Goal: Task Accomplishment & Management: Manage account settings

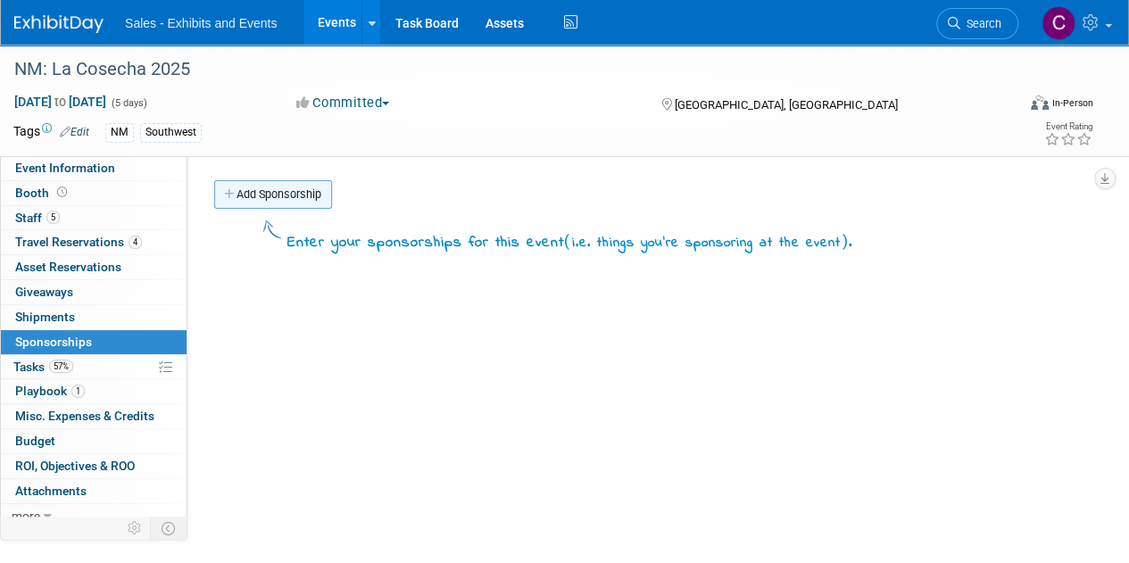
click at [271, 194] on link "Add Sponsorship" at bounding box center [273, 194] width 118 height 29
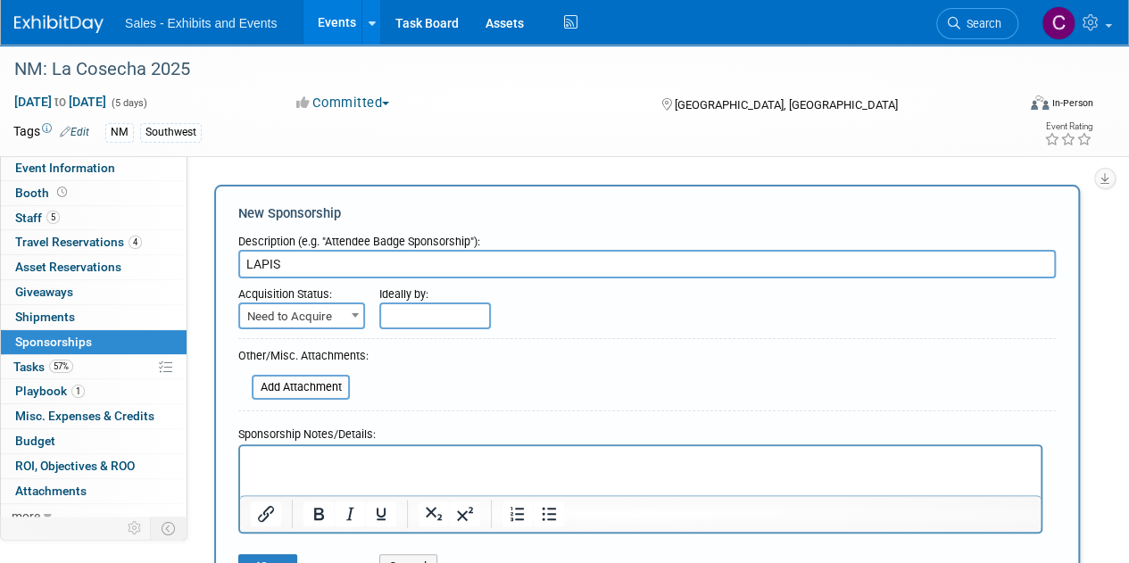
type input "LAPIS"
click at [280, 323] on span "Need to Acquire" at bounding box center [301, 316] width 123 height 25
select select "2"
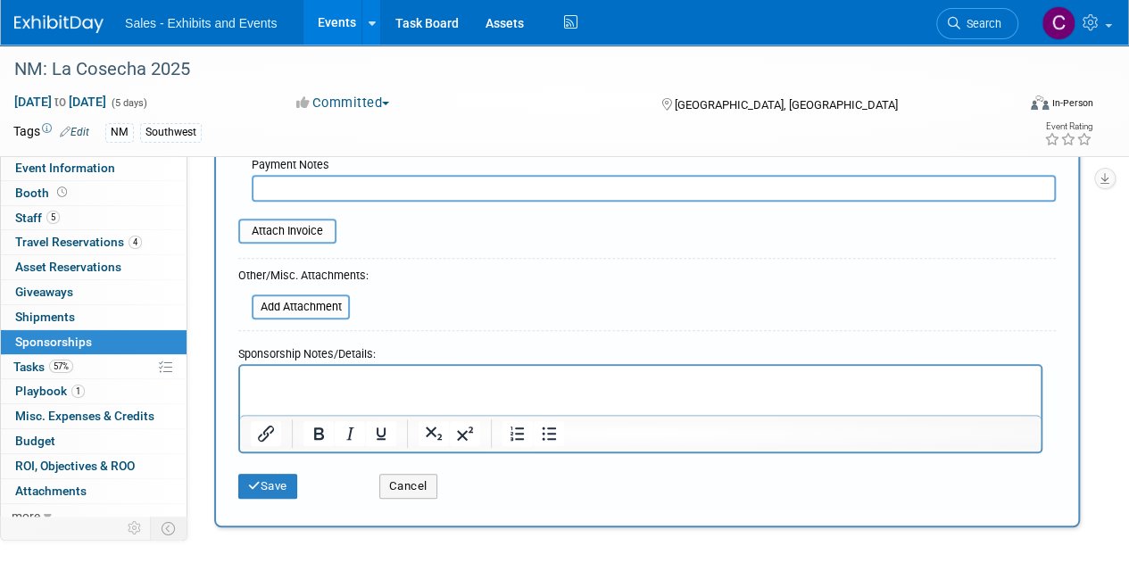
scroll to position [379, 0]
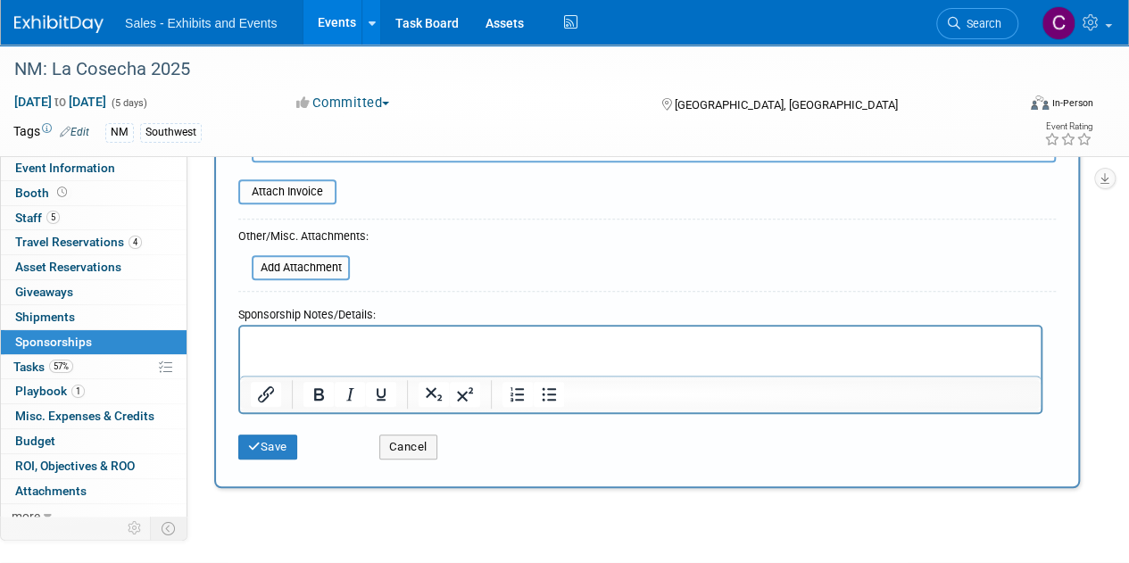
drag, startPoint x: 1141, startPoint y: 195, endPoint x: 779, endPoint y: 26, distance: 399.1
type input "$ 10,000.00"
click at [287, 435] on button "Save" at bounding box center [267, 447] width 59 height 25
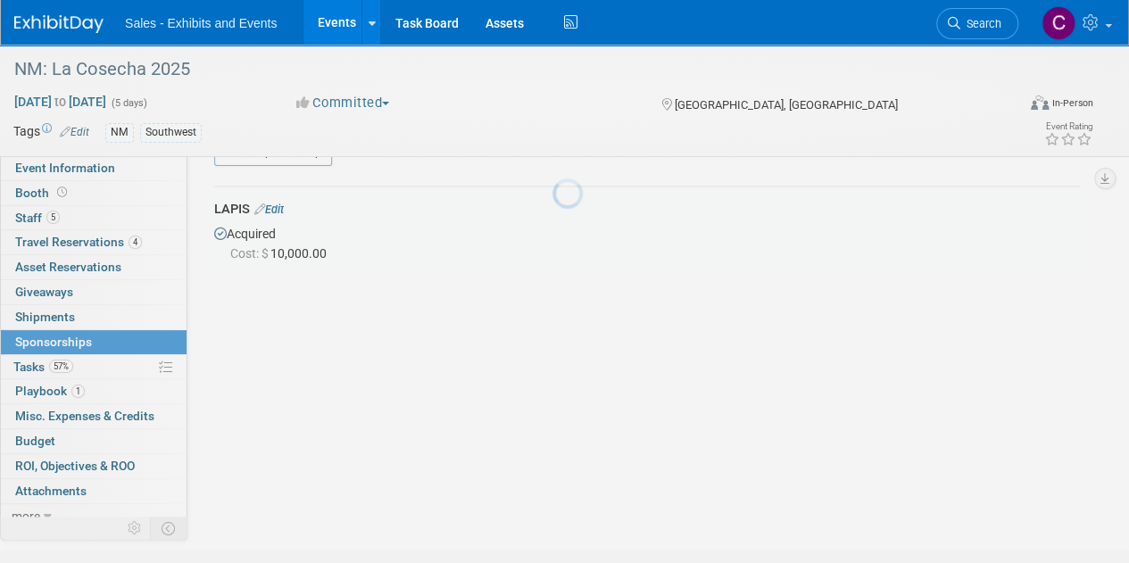
scroll to position [38, 0]
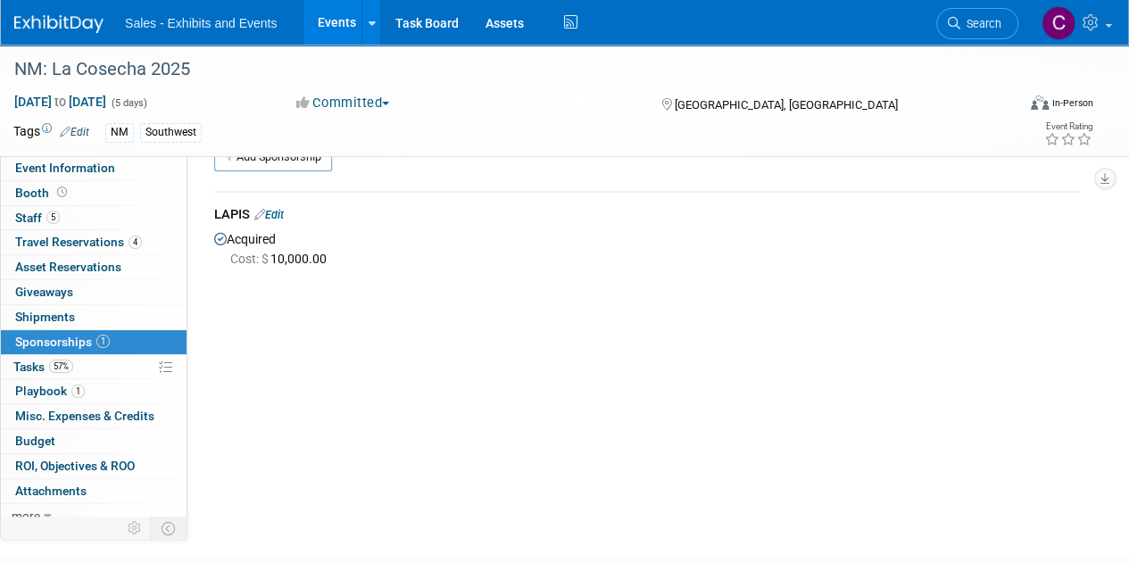
click at [330, 27] on link "Events" at bounding box center [336, 22] width 65 height 45
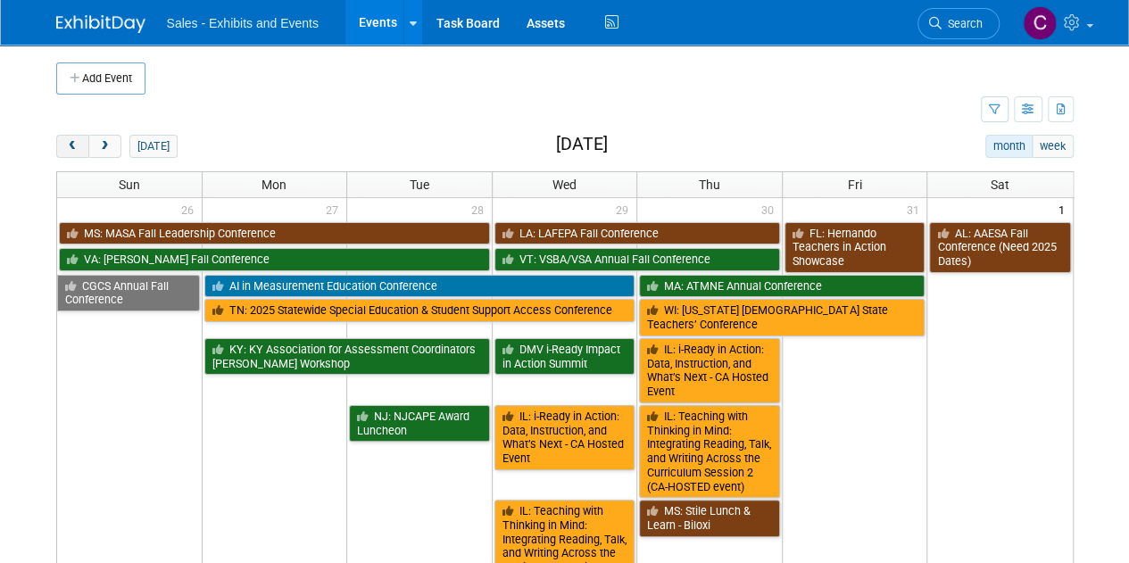
click at [75, 153] on button "prev" at bounding box center [72, 146] width 33 height 23
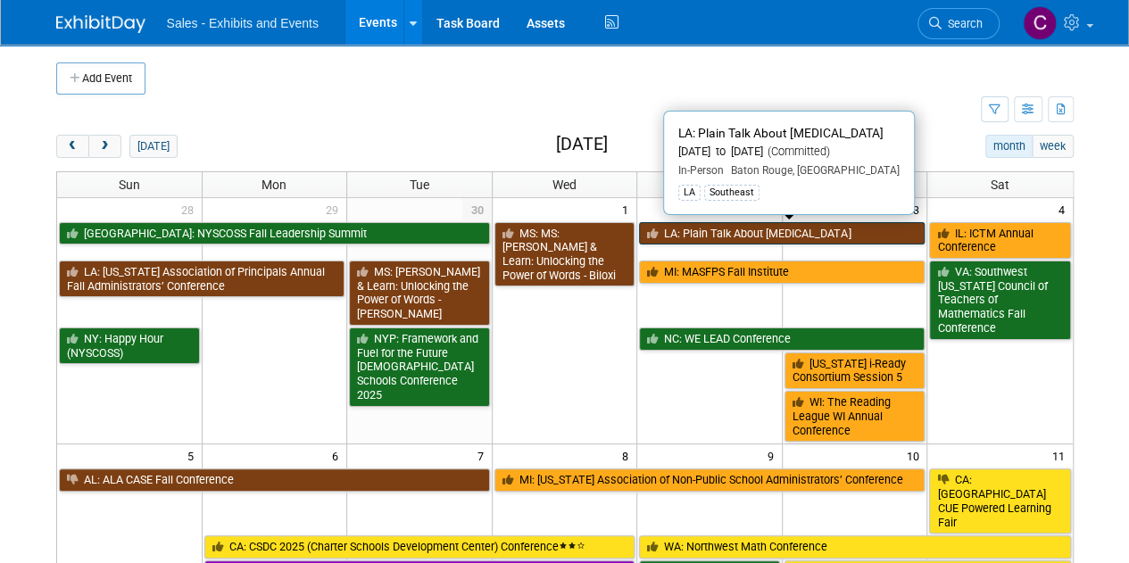
click at [734, 226] on link "LA: Plain Talk About [MEDICAL_DATA]" at bounding box center [782, 233] width 286 height 23
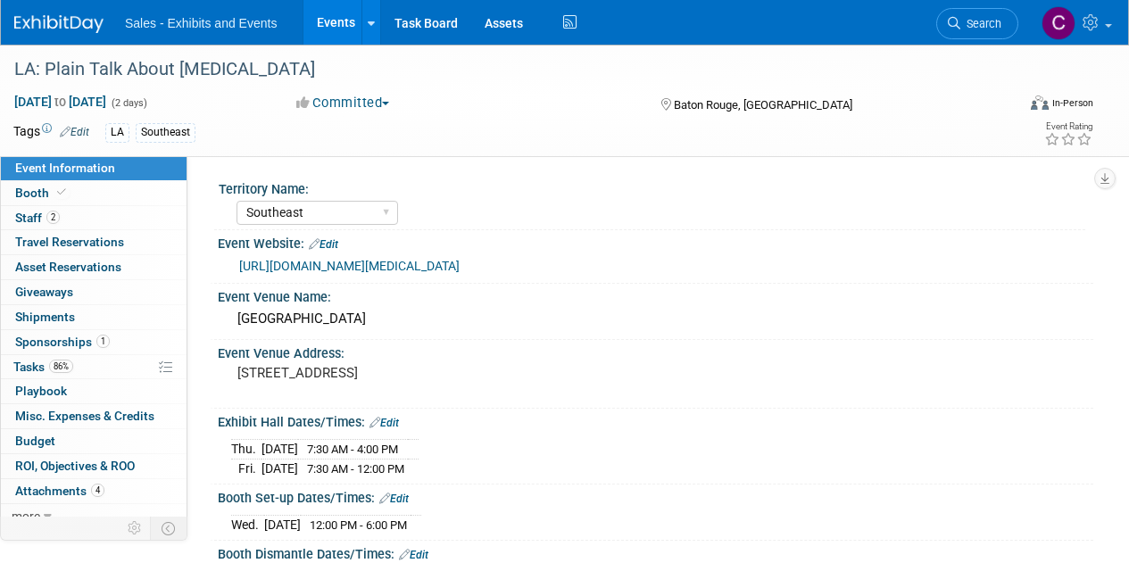
select select "Southeast"
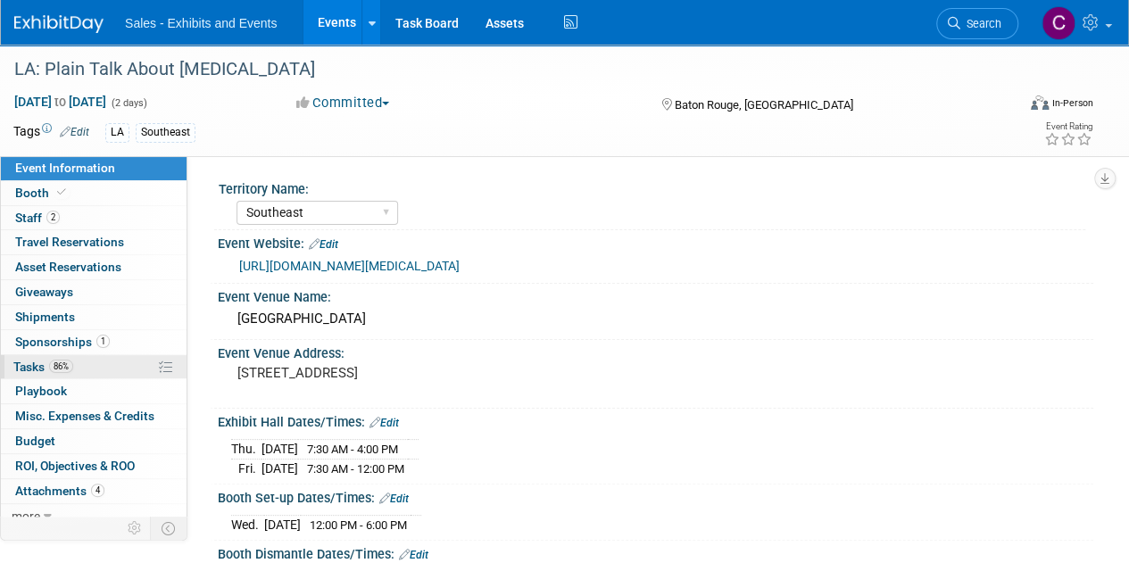
click at [37, 365] on span "Tasks 86%" at bounding box center [43, 367] width 60 height 14
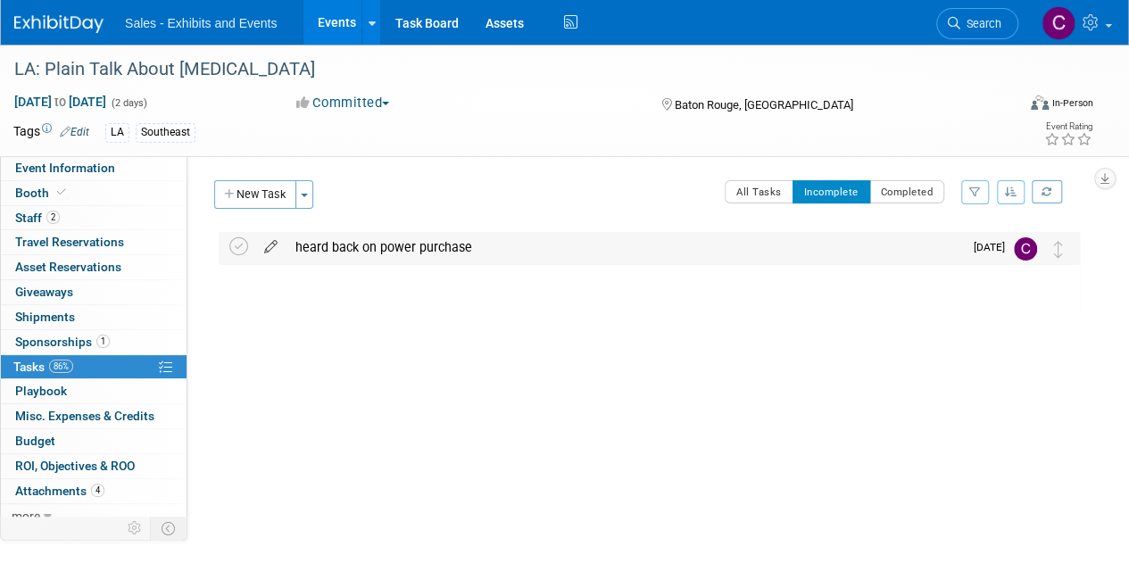
click at [274, 244] on icon at bounding box center [270, 243] width 31 height 22
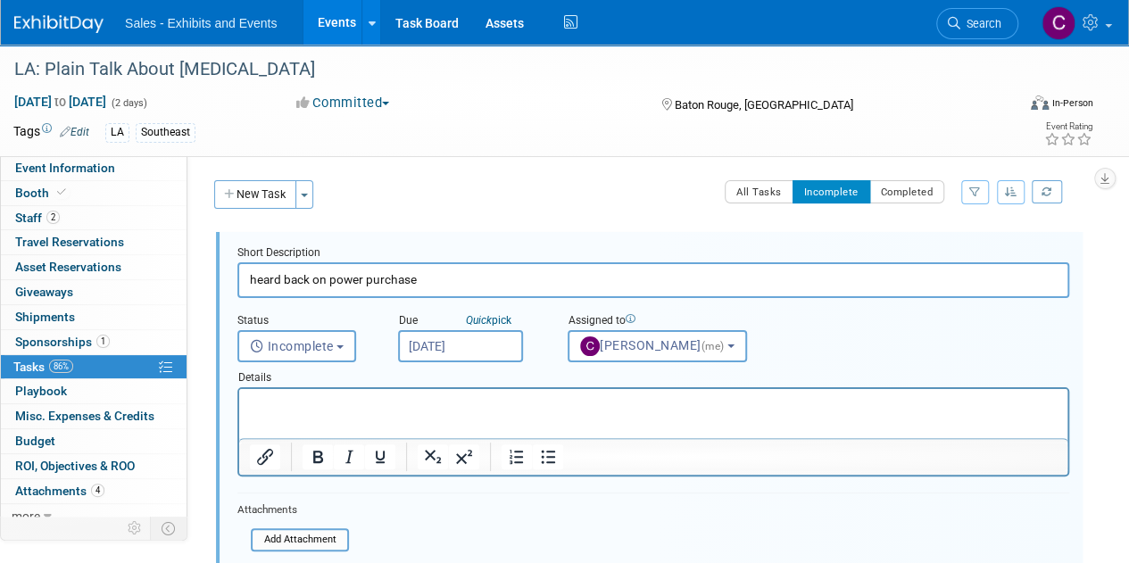
click at [446, 344] on input "Oct 1, 2025" at bounding box center [460, 346] width 125 height 32
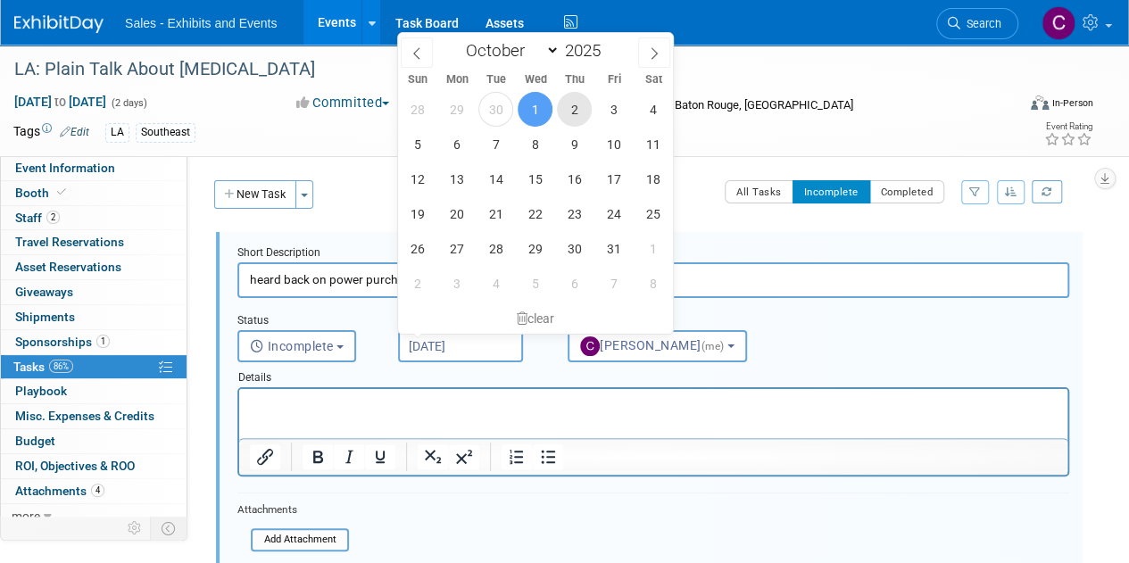
click at [579, 113] on span "2" at bounding box center [574, 109] width 35 height 35
type input "Oct 2, 2025"
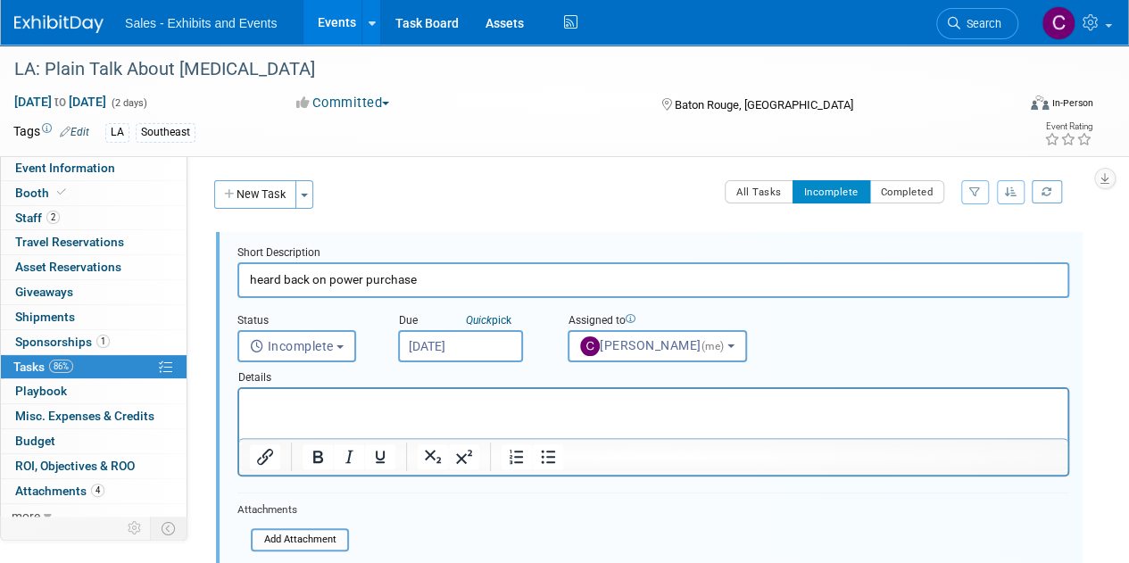
scroll to position [240, 0]
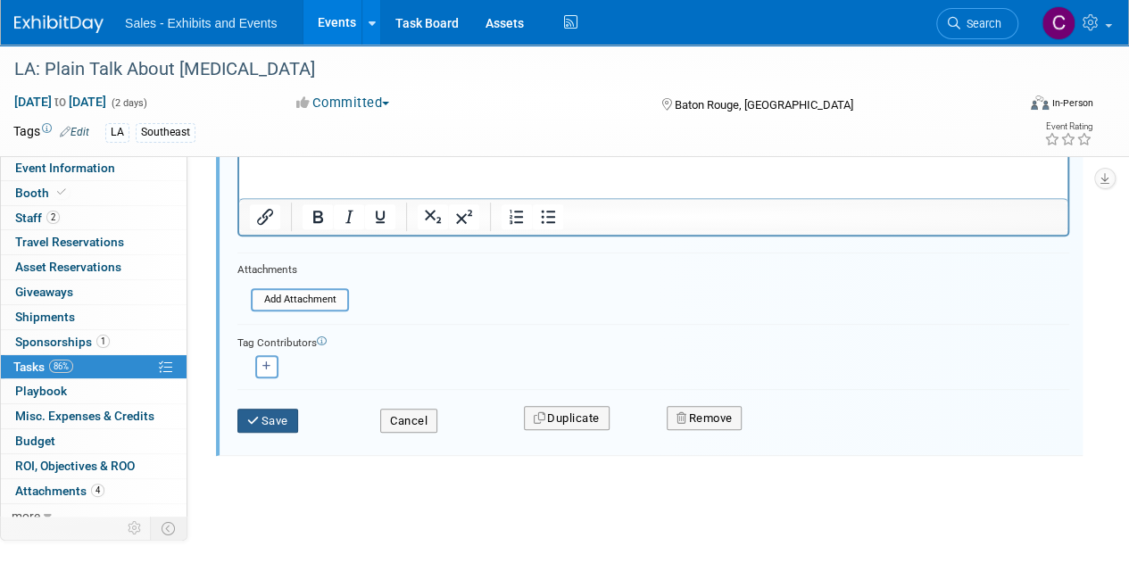
click at [271, 426] on button "Save" at bounding box center [268, 421] width 61 height 25
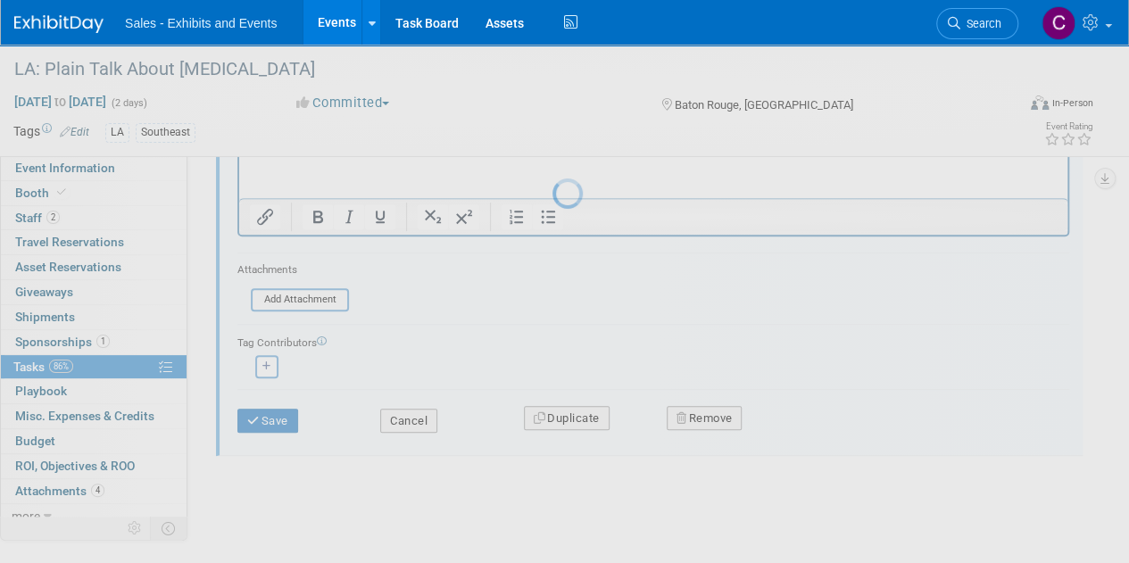
scroll to position [0, 0]
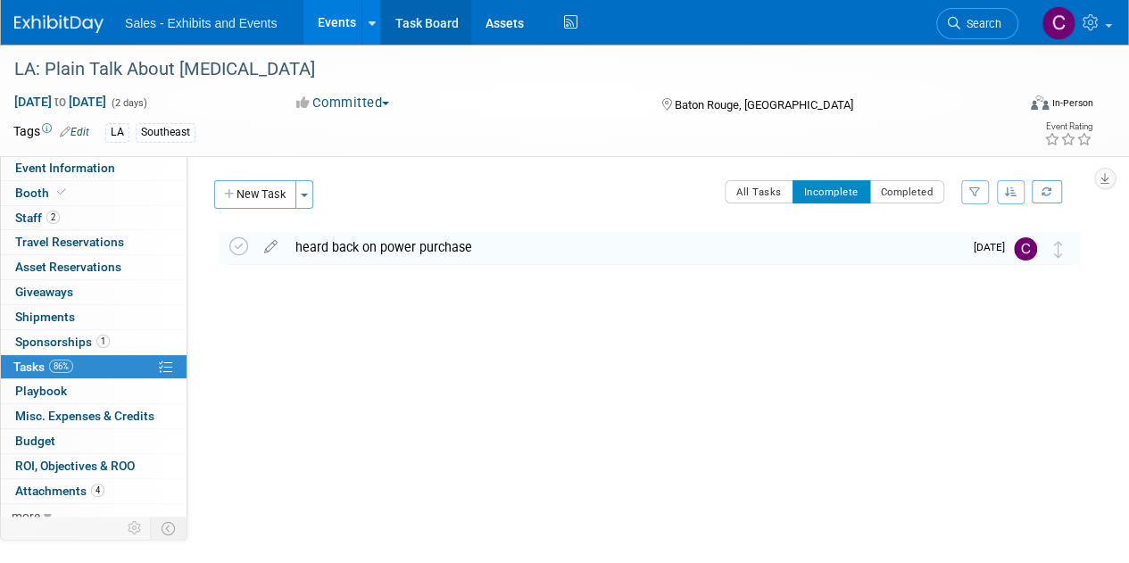
click at [421, 15] on link "Task Board" at bounding box center [426, 22] width 90 height 45
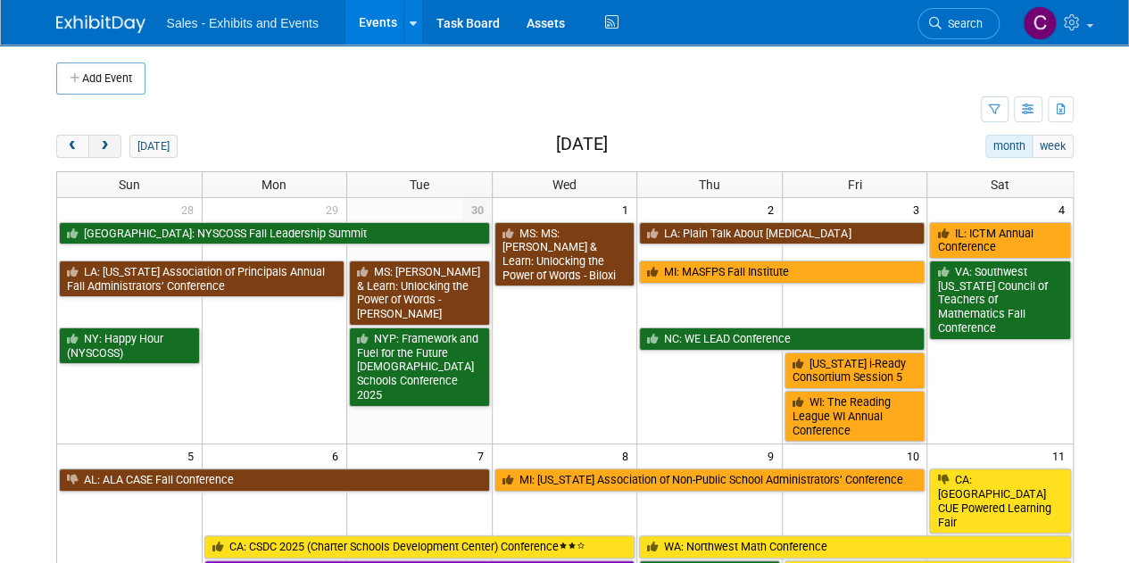
click at [98, 147] on span "next" at bounding box center [104, 147] width 13 height 12
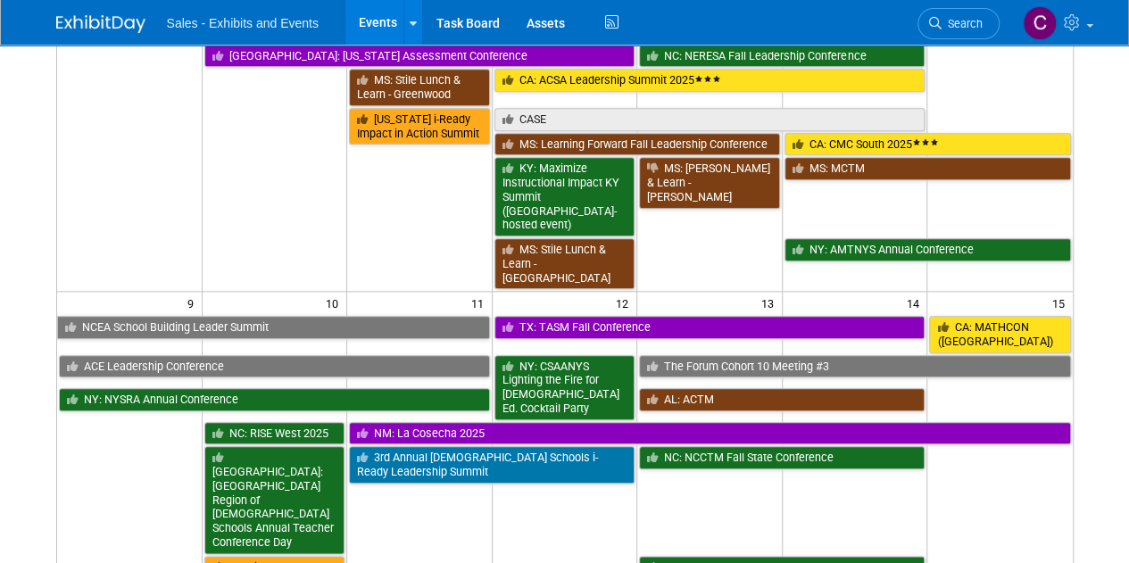
scroll to position [745, 0]
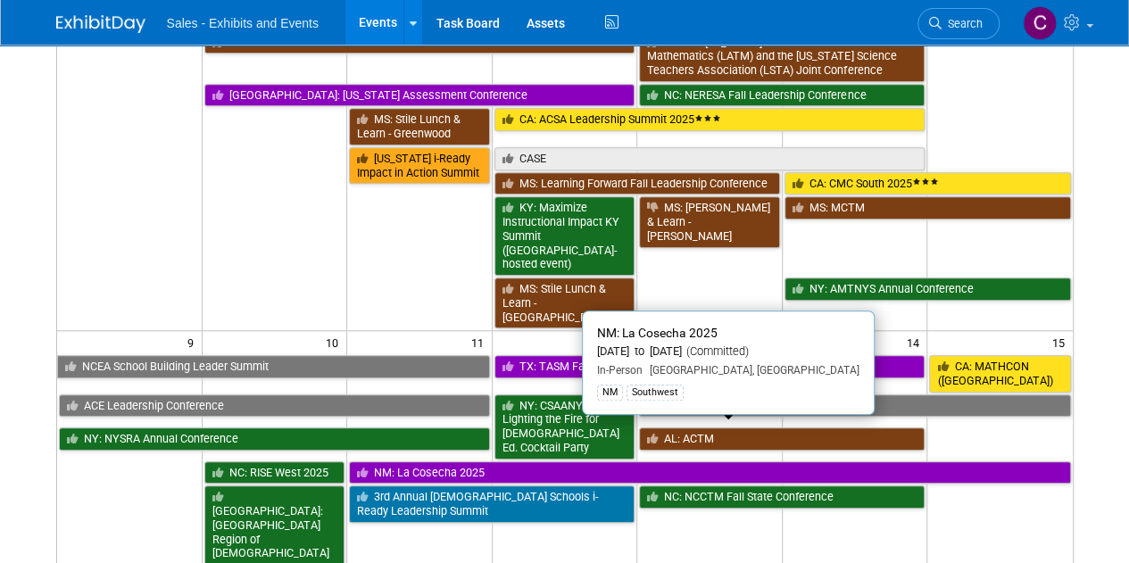
drag, startPoint x: 404, startPoint y: 427, endPoint x: 390, endPoint y: 428, distance: 13.4
click at [404, 462] on link "NM: La Cosecha 2025" at bounding box center [709, 473] width 721 height 23
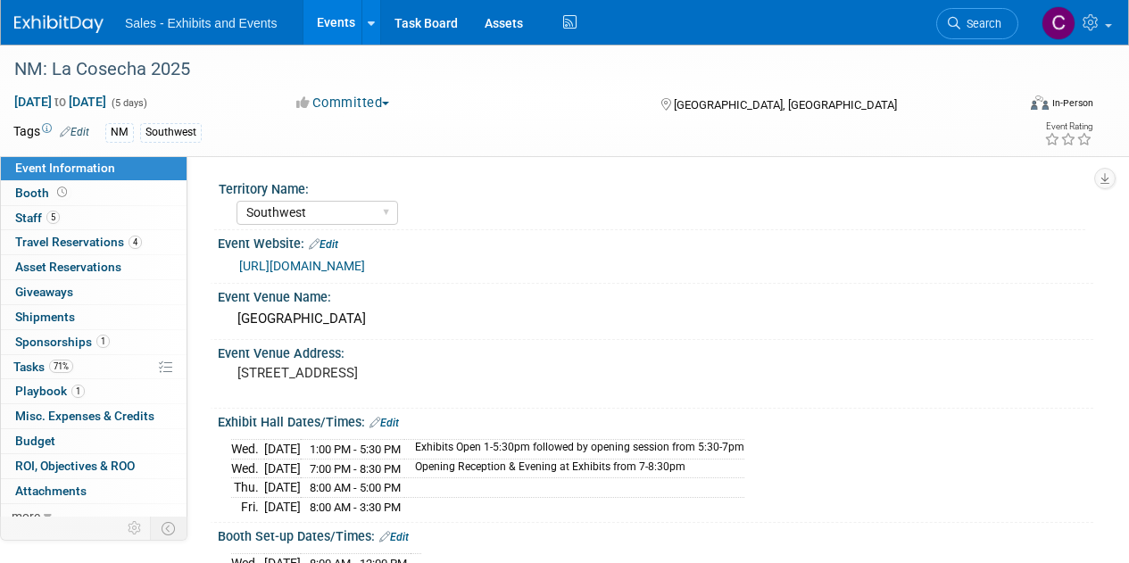
select select "Southwest"
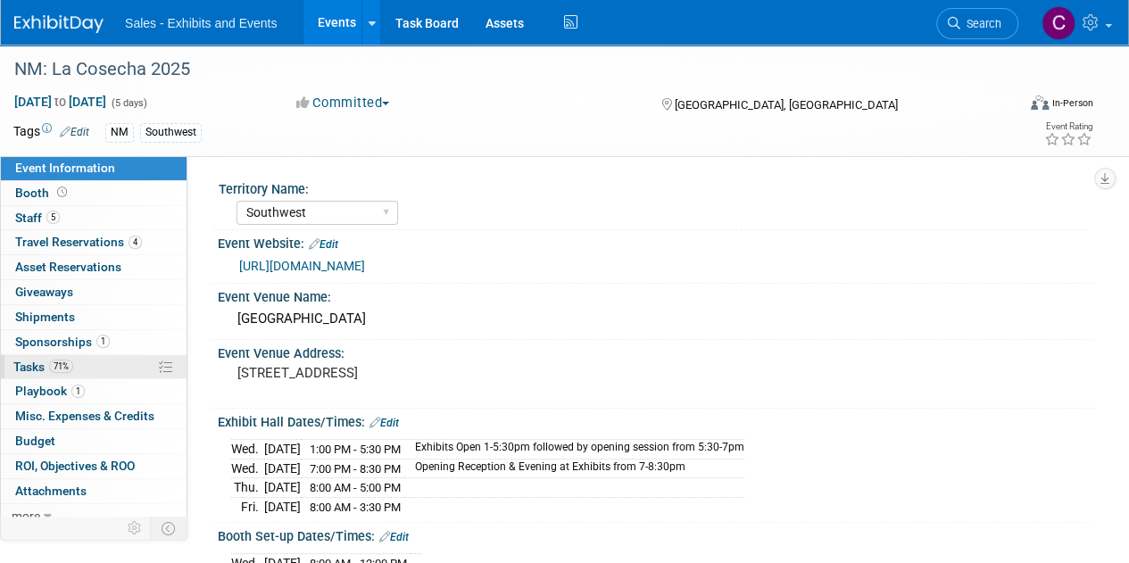
click at [27, 360] on span "Tasks 71%" at bounding box center [43, 367] width 60 height 14
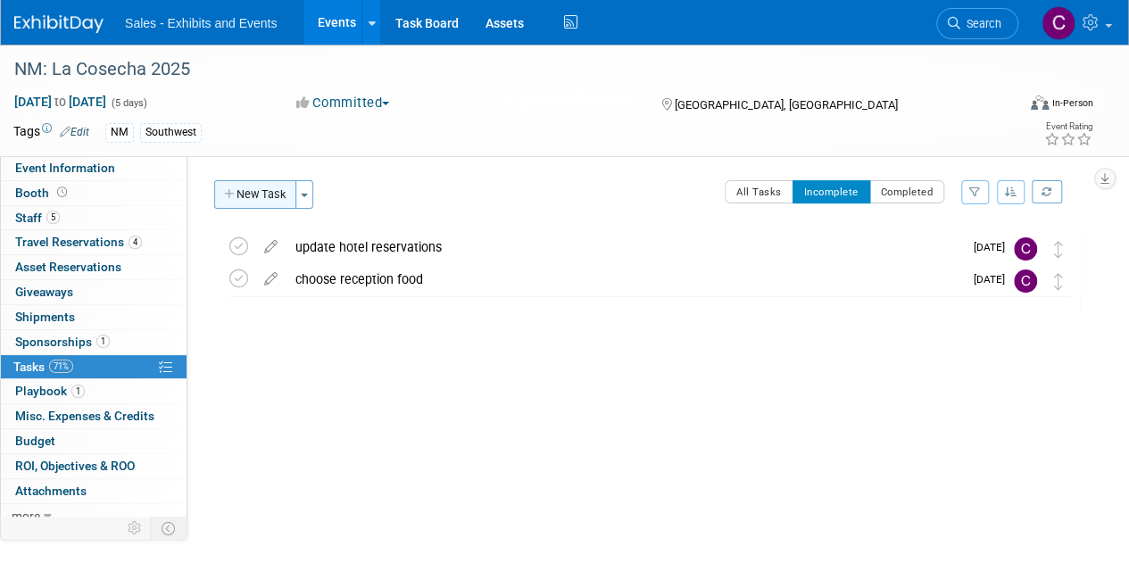
click at [251, 201] on button "New Task" at bounding box center [255, 194] width 82 height 29
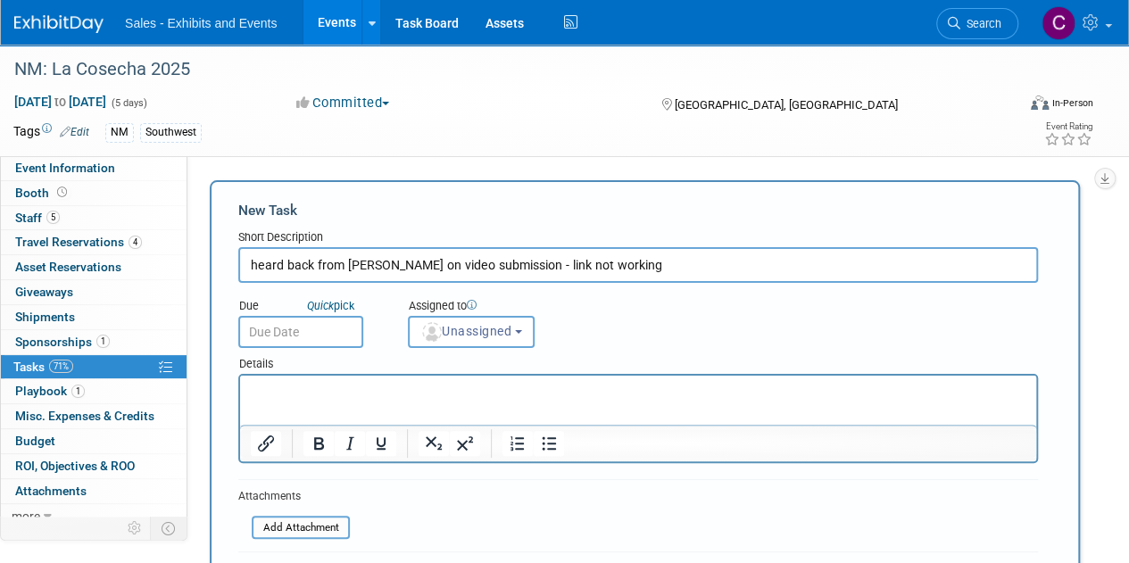
type input "heard back from [PERSON_NAME] on video submission - link not working"
drag, startPoint x: 300, startPoint y: 333, endPoint x: 314, endPoint y: 321, distance: 19.0
click at [300, 333] on input "text" at bounding box center [300, 332] width 125 height 32
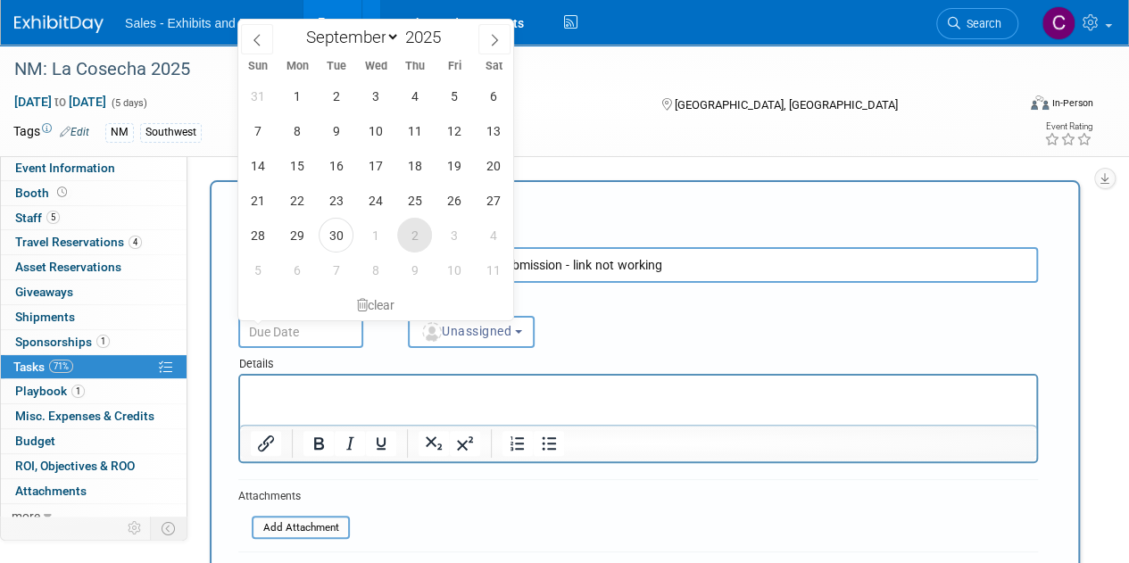
click at [413, 242] on span "2" at bounding box center [414, 235] width 35 height 35
type input "Oct 2, 2025"
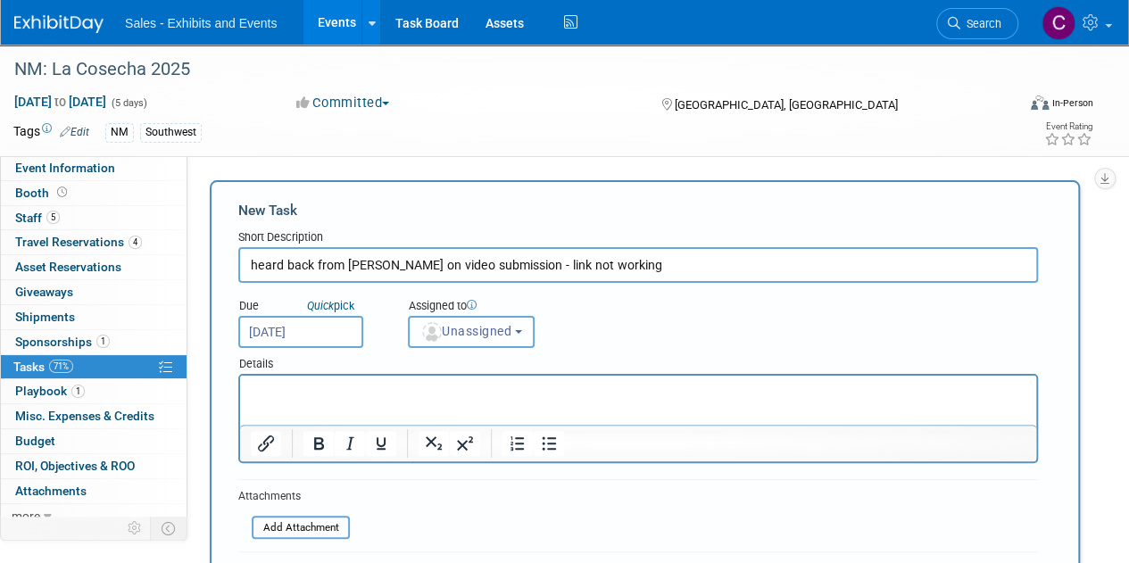
click at [459, 321] on button "Unassigned" at bounding box center [471, 332] width 127 height 32
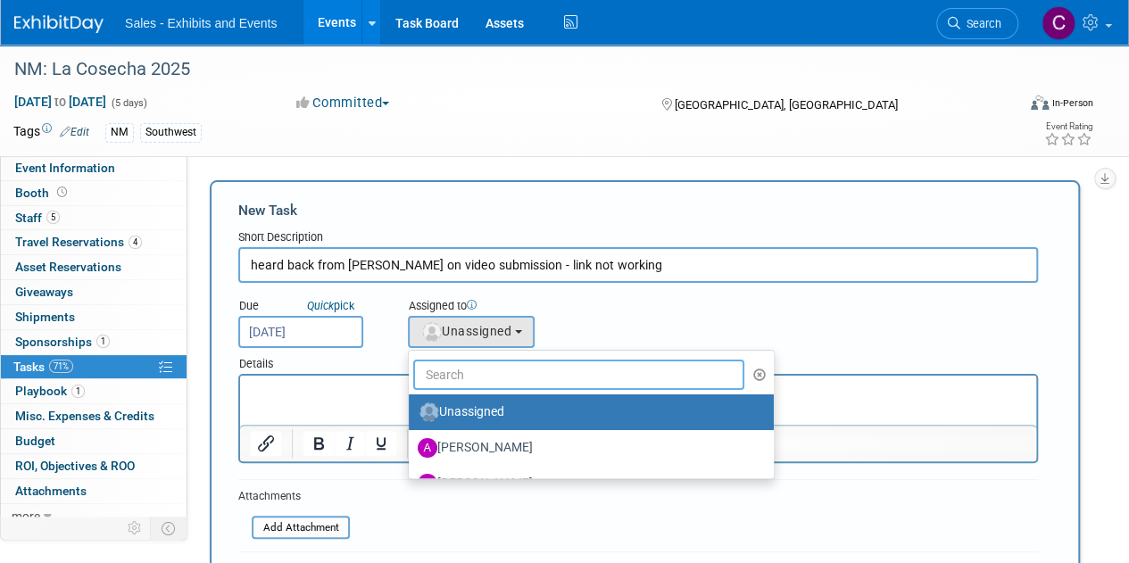
click at [484, 379] on input "text" at bounding box center [578, 375] width 331 height 30
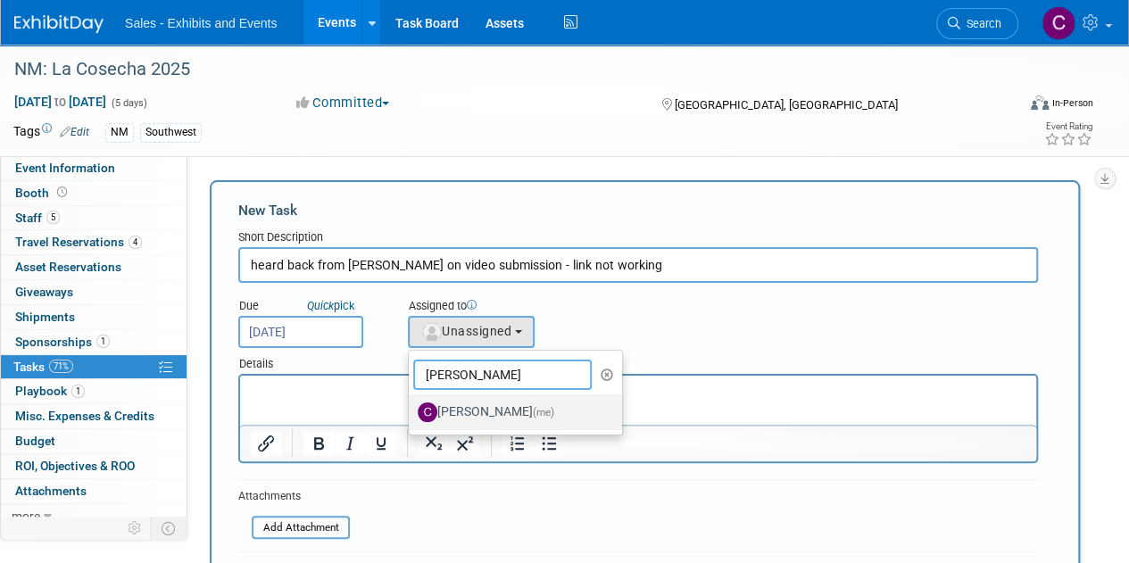
type input "christine"
click at [510, 404] on label "Christine Lurz (me)" at bounding box center [511, 412] width 187 height 29
click at [412, 404] on input "Christine Lurz (me)" at bounding box center [406, 410] width 12 height 12
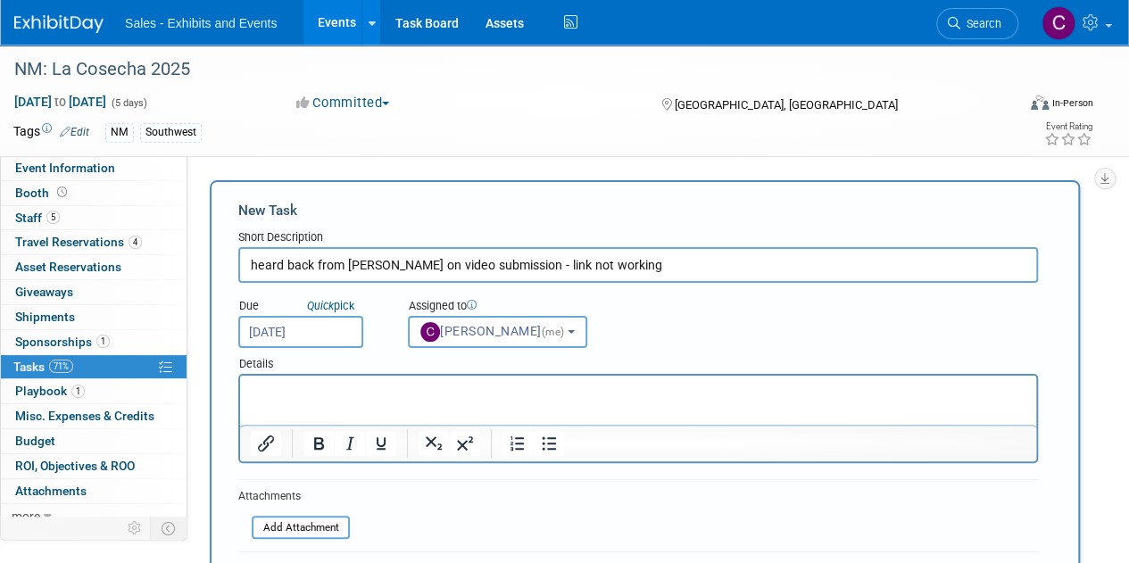
select select "a9e3834d-668b-4315-a5d4-069993be606a"
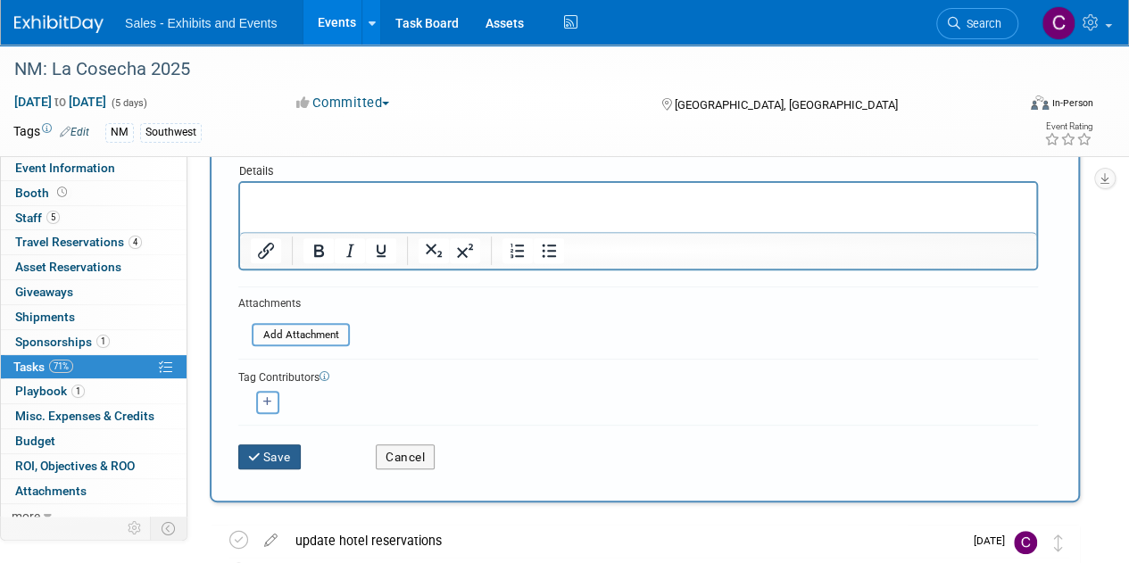
click at [265, 463] on button "Save" at bounding box center [269, 457] width 63 height 25
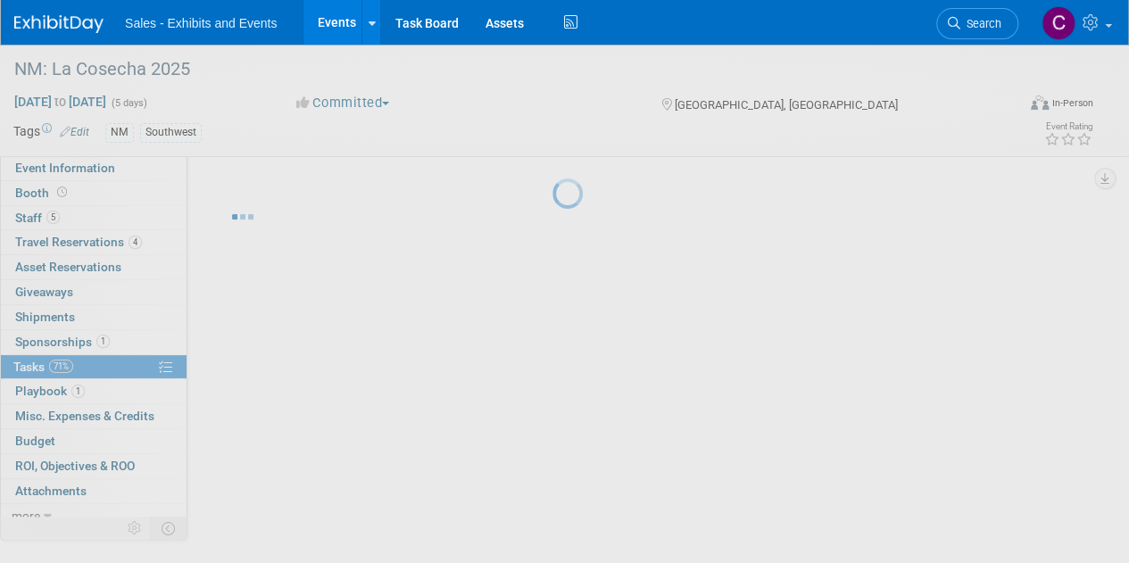
scroll to position [0, 0]
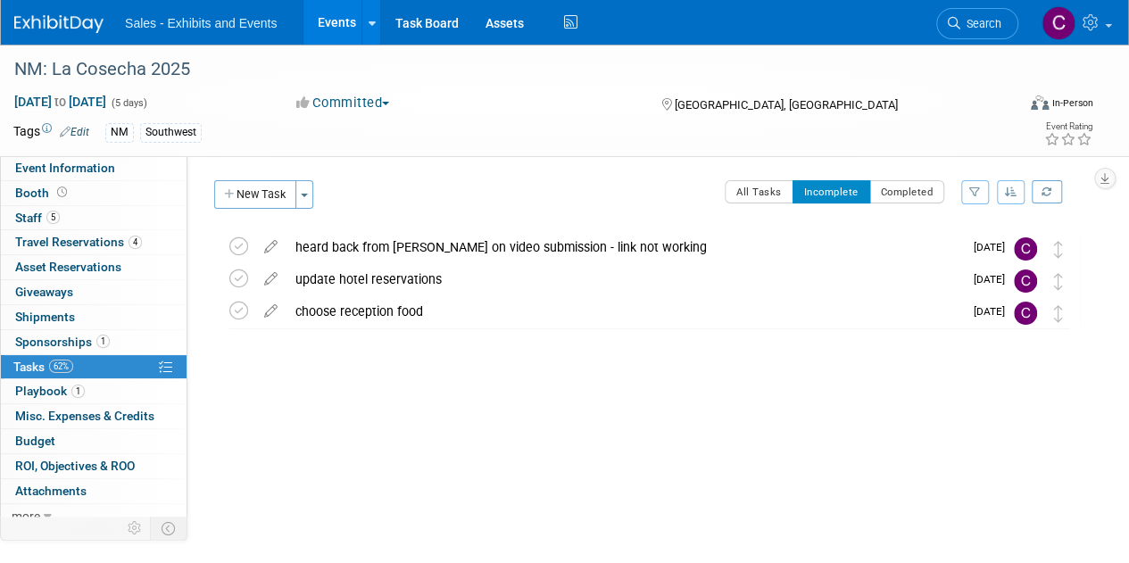
click at [332, 29] on link "Events" at bounding box center [336, 22] width 65 height 45
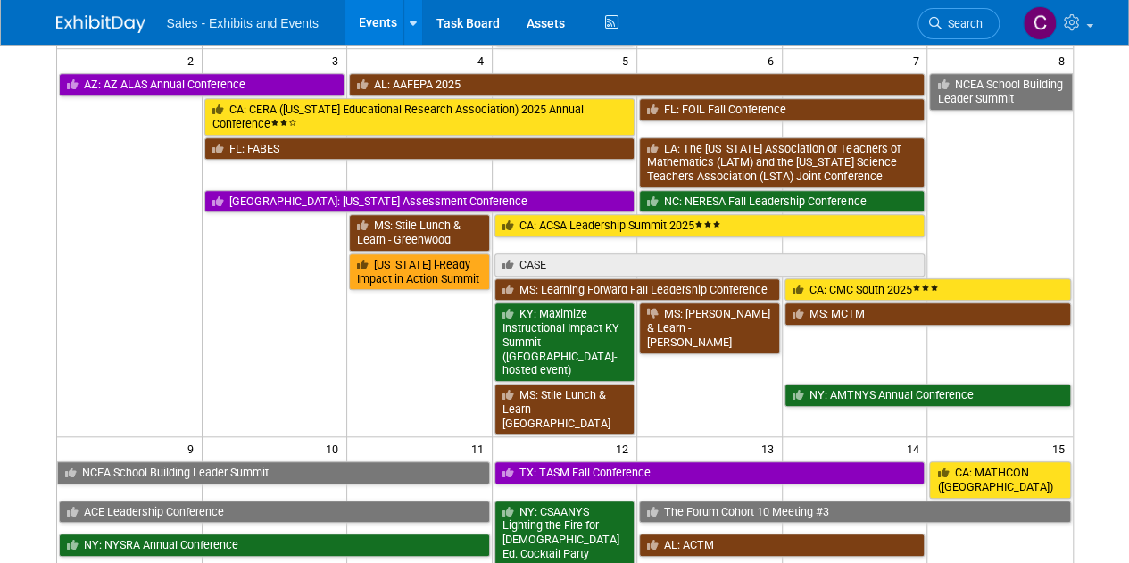
scroll to position [643, 0]
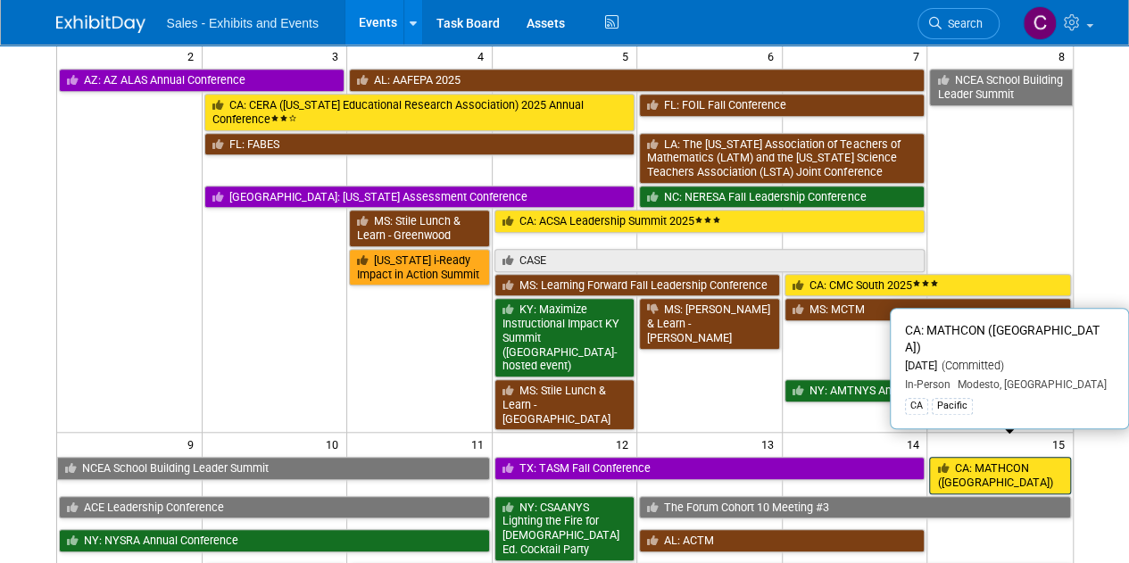
click at [1005, 457] on link "CA: MATHCON ([GEOGRAPHIC_DATA])" at bounding box center [999, 475] width 141 height 37
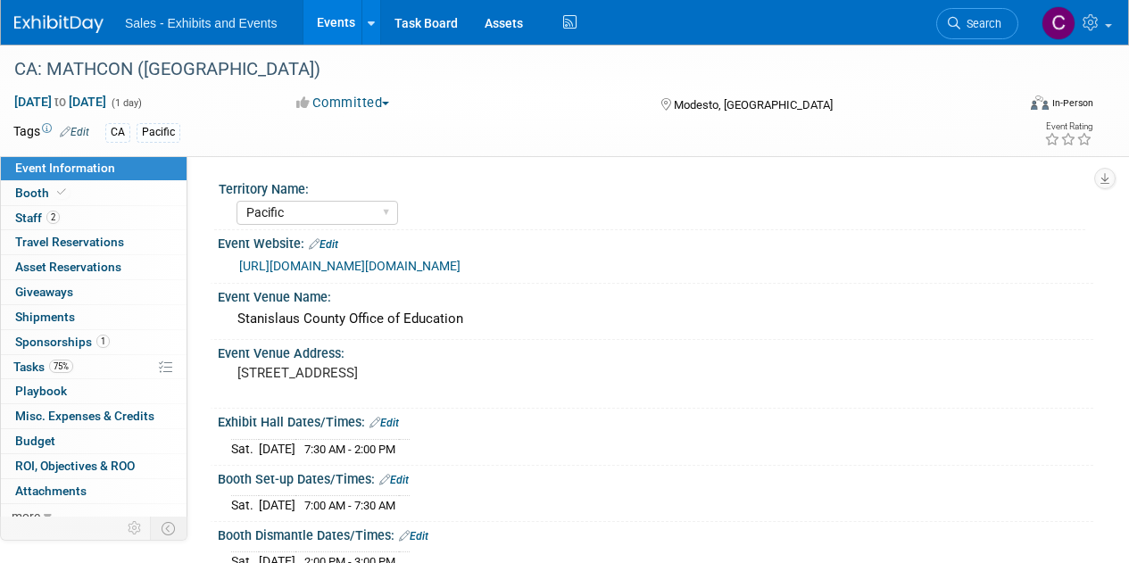
select select "Pacific"
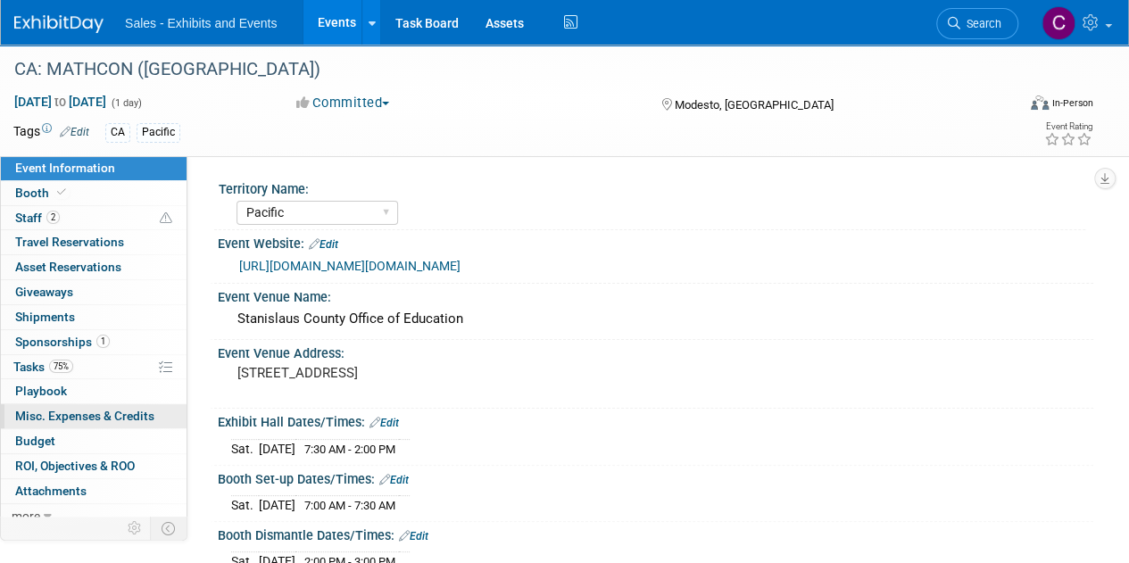
click at [60, 420] on span "Misc. Expenses & Credits 0" at bounding box center [84, 416] width 139 height 14
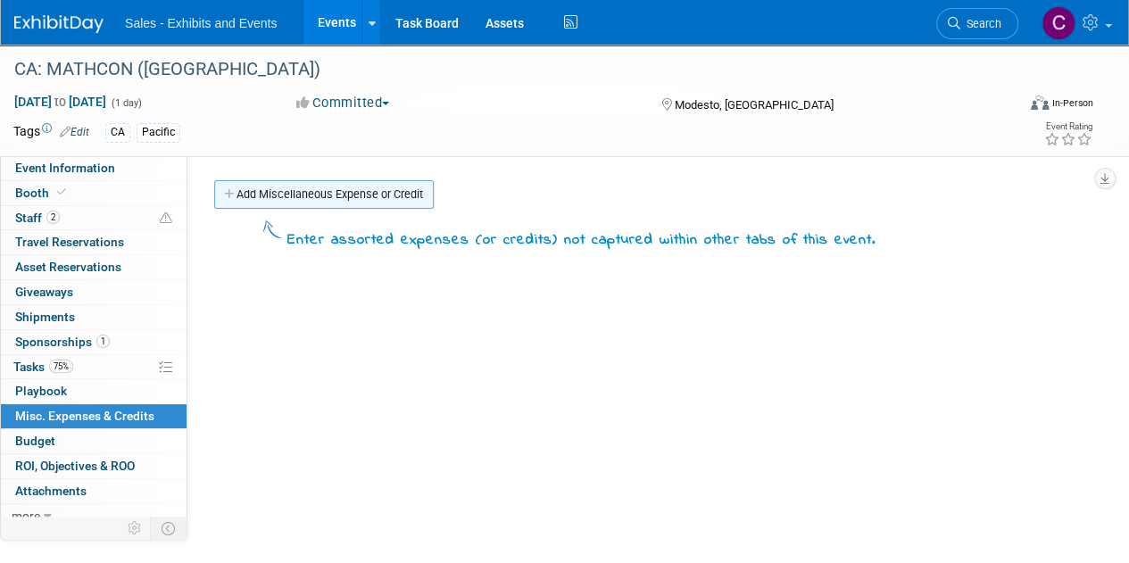
click at [271, 200] on link "Add Miscellaneous Expense or Credit" at bounding box center [324, 194] width 220 height 29
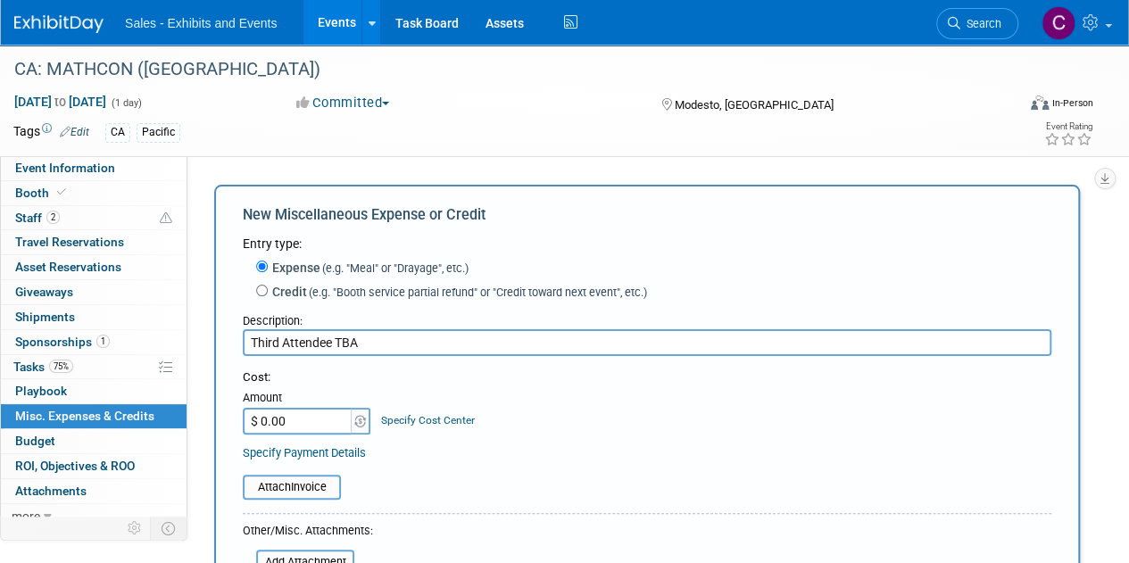
type input "Third Attendee TBA"
click at [307, 431] on input "$ 0.00" at bounding box center [299, 421] width 112 height 27
type input "$ 75.00"
click at [293, 482] on input "file" at bounding box center [233, 487] width 213 height 21
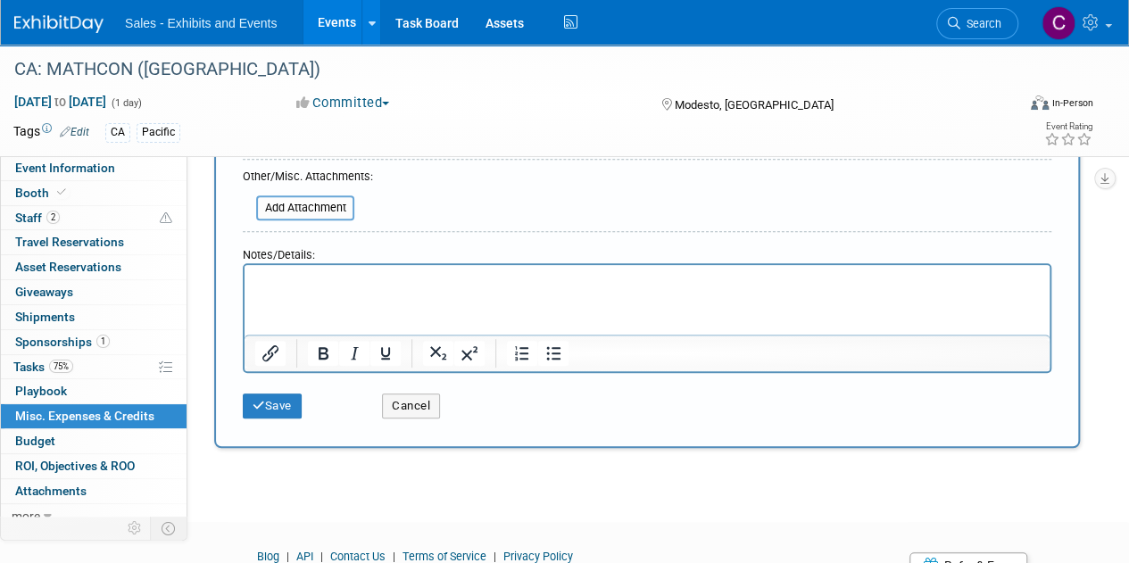
scroll to position [378, 0]
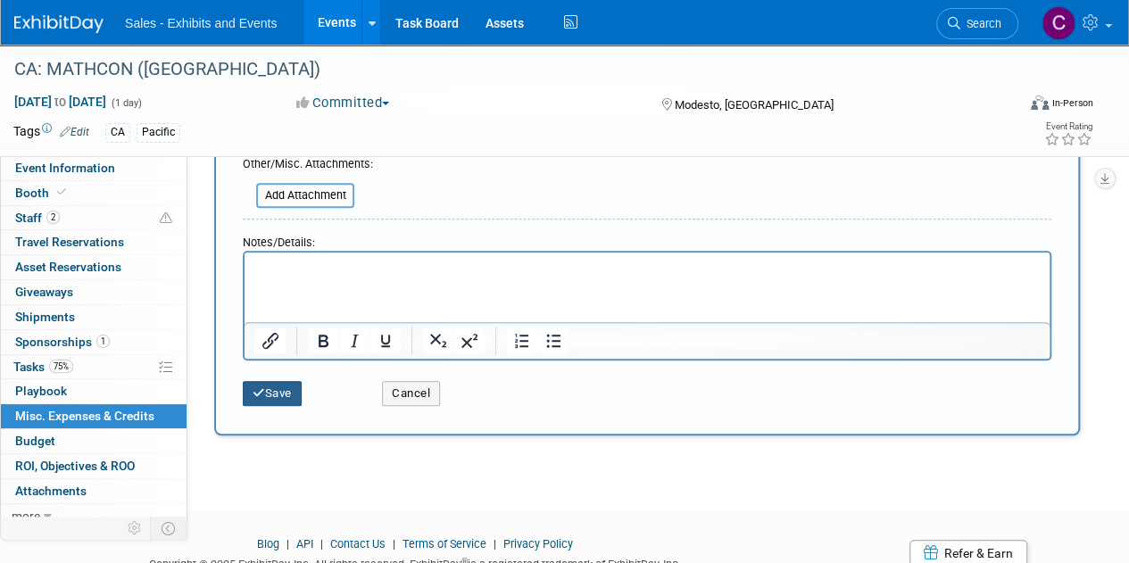
click at [275, 400] on button "Save" at bounding box center [272, 393] width 59 height 25
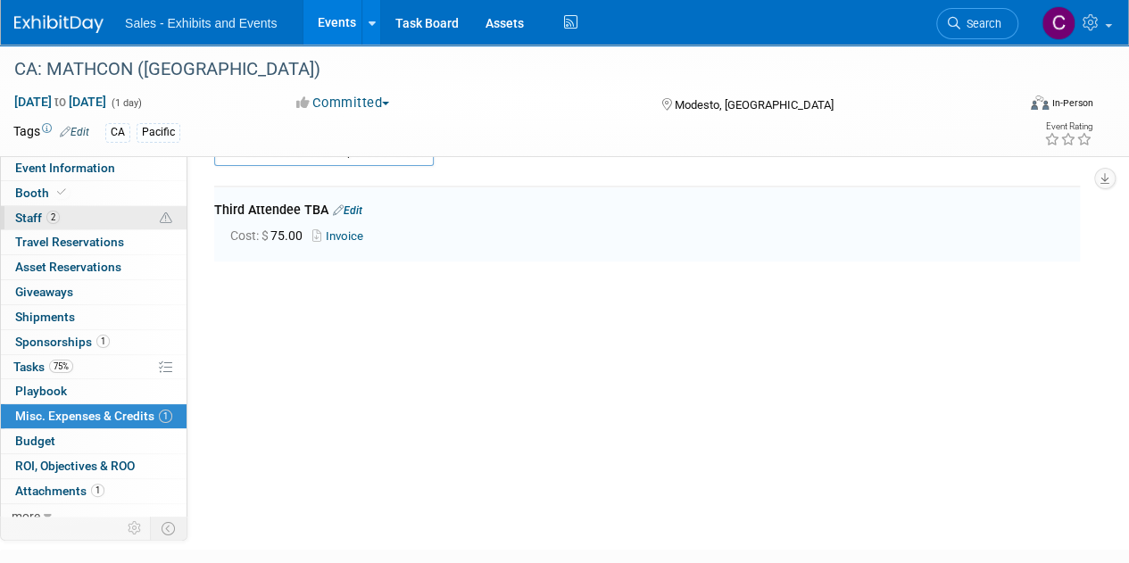
scroll to position [39, 0]
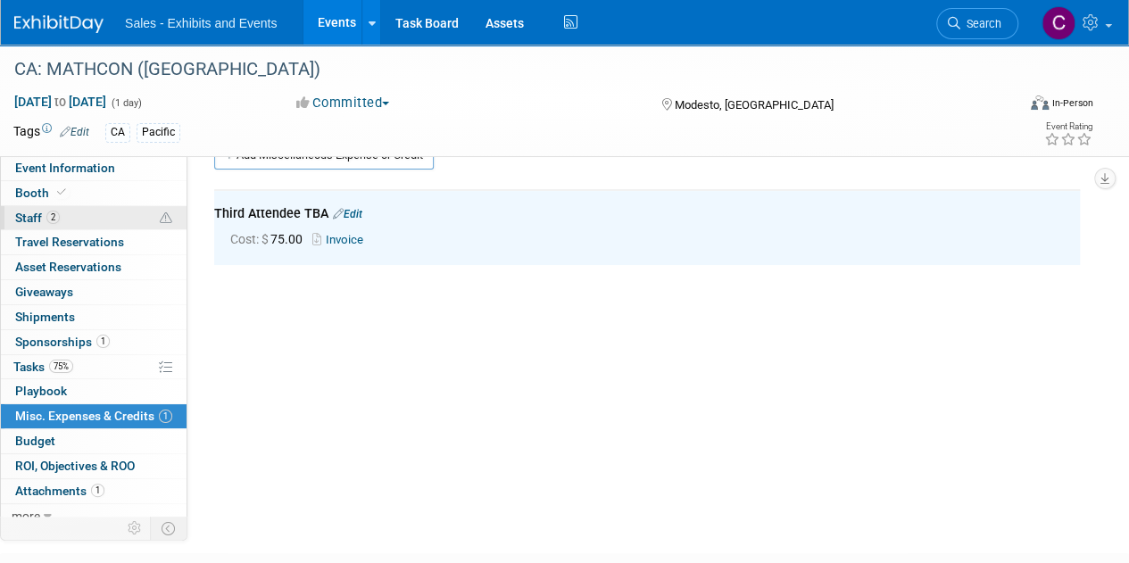
click at [29, 216] on span "Staff 2" at bounding box center [37, 218] width 45 height 14
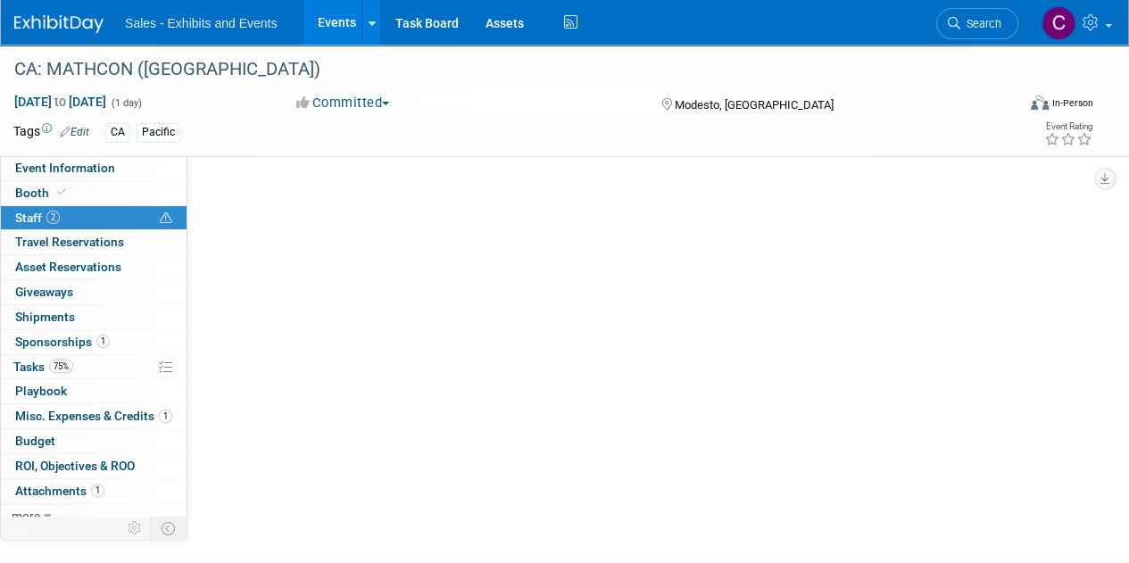
scroll to position [0, 0]
